Goal: Navigation & Orientation: Find specific page/section

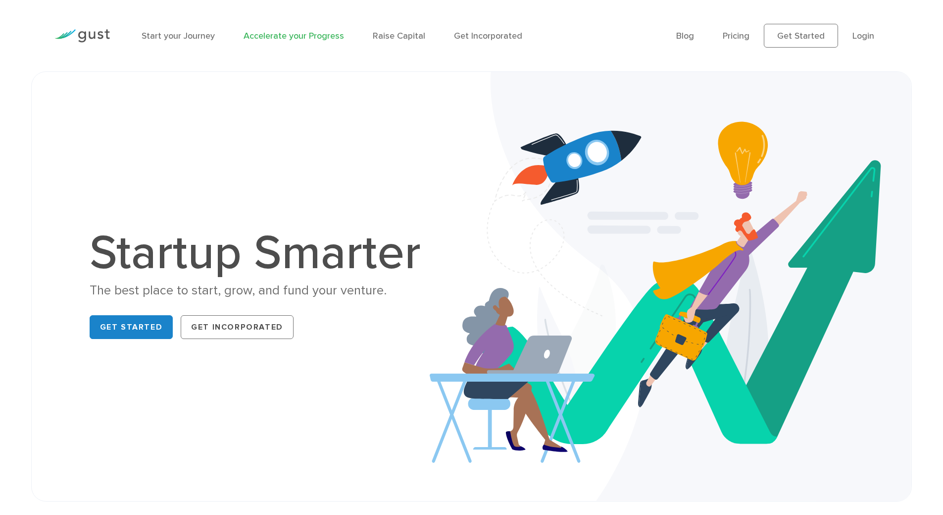
click at [291, 39] on link "Accelerate your Progress" at bounding box center [294, 36] width 101 height 10
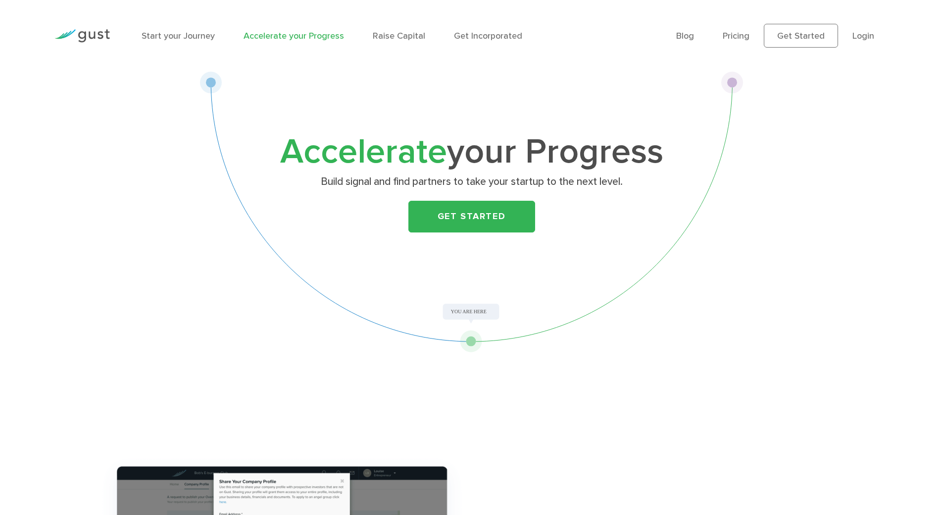
click at [411, 42] on li "Raise Capital" at bounding box center [399, 35] width 52 height 13
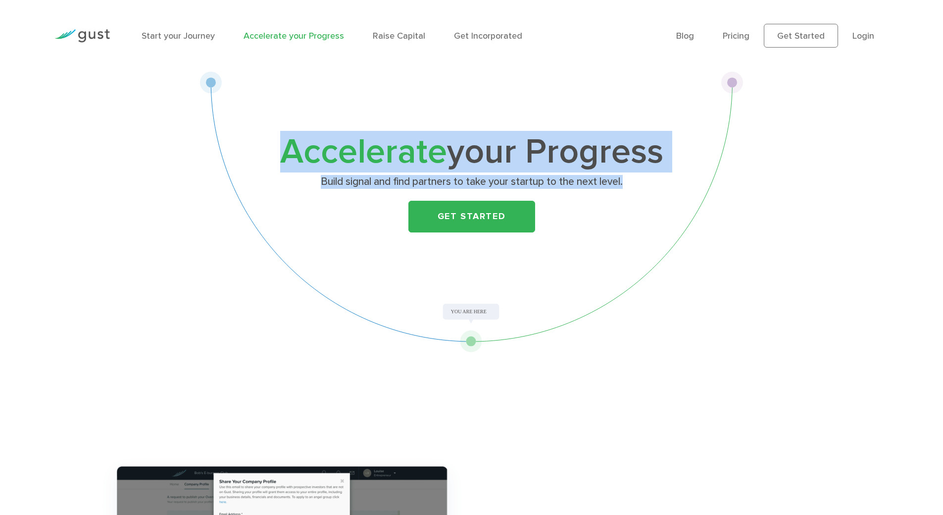
drag, startPoint x: 207, startPoint y: 75, endPoint x: 581, endPoint y: 357, distance: 468.6
click at [520, 348] on div "Accelerate your Progress Build signal and find partners to take your startup to…" at bounding box center [472, 211] width 544 height 281
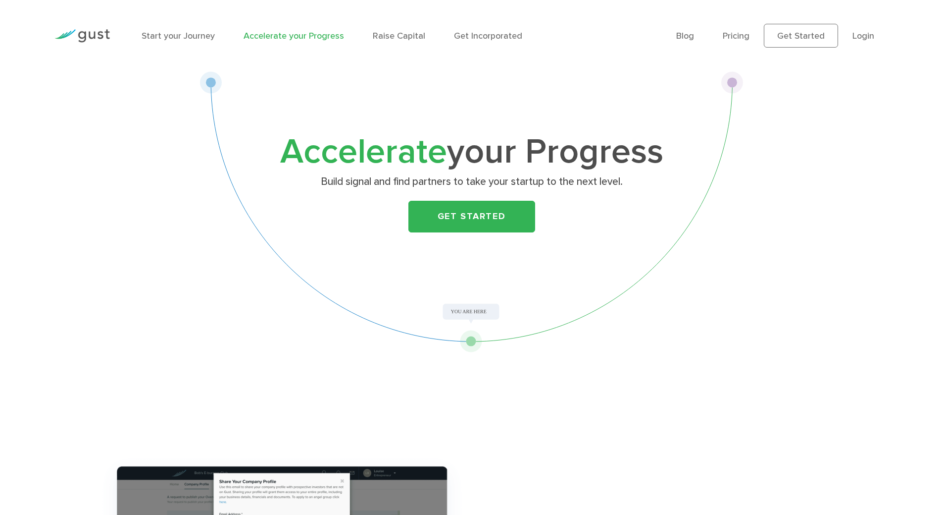
click at [547, 298] on div "Accelerate your Progress Build signal and find partners to take your startup to…" at bounding box center [472, 211] width 544 height 281
drag, startPoint x: 480, startPoint y: 347, endPoint x: 474, endPoint y: 342, distance: 8.1
click at [479, 347] on div "Accelerate your Progress Build signal and find partners to take your startup to…" at bounding box center [472, 211] width 544 height 281
click at [474, 341] on div "Accelerate your Progress Build signal and find partners to take your startup to…" at bounding box center [472, 211] width 544 height 281
click at [420, 31] on link "Raise Capital" at bounding box center [399, 36] width 52 height 10
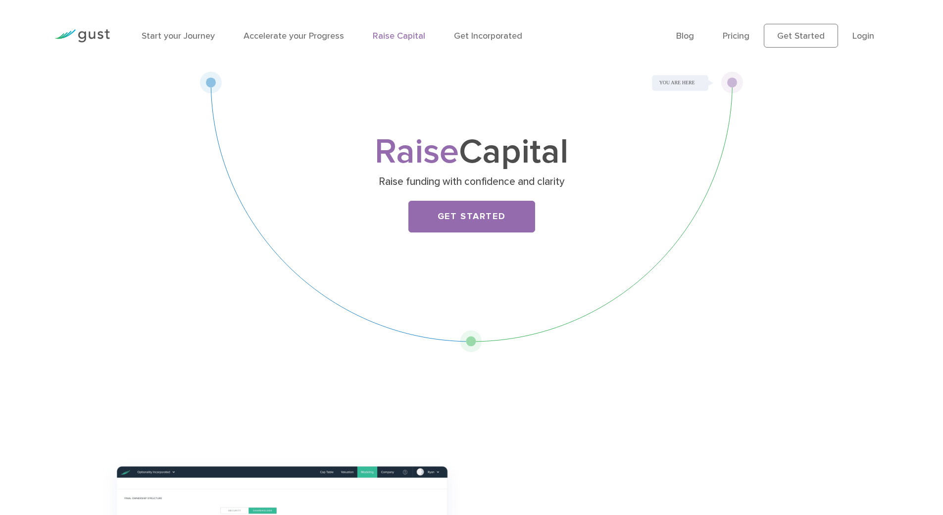
click at [868, 47] on ul "Blog FAQ Pricing Get Started Login Login" at bounding box center [783, 36] width 212 height 24
click at [865, 39] on link "Login" at bounding box center [864, 36] width 22 height 10
